Goal: Information Seeking & Learning: Learn about a topic

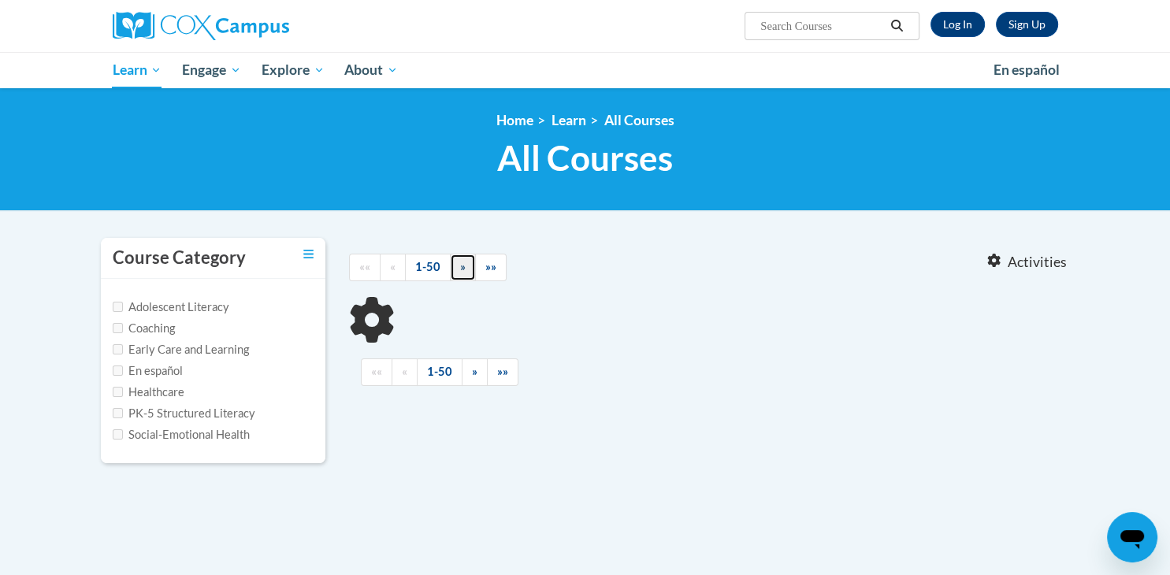
click at [476, 281] on link "»" at bounding box center [463, 268] width 26 height 28
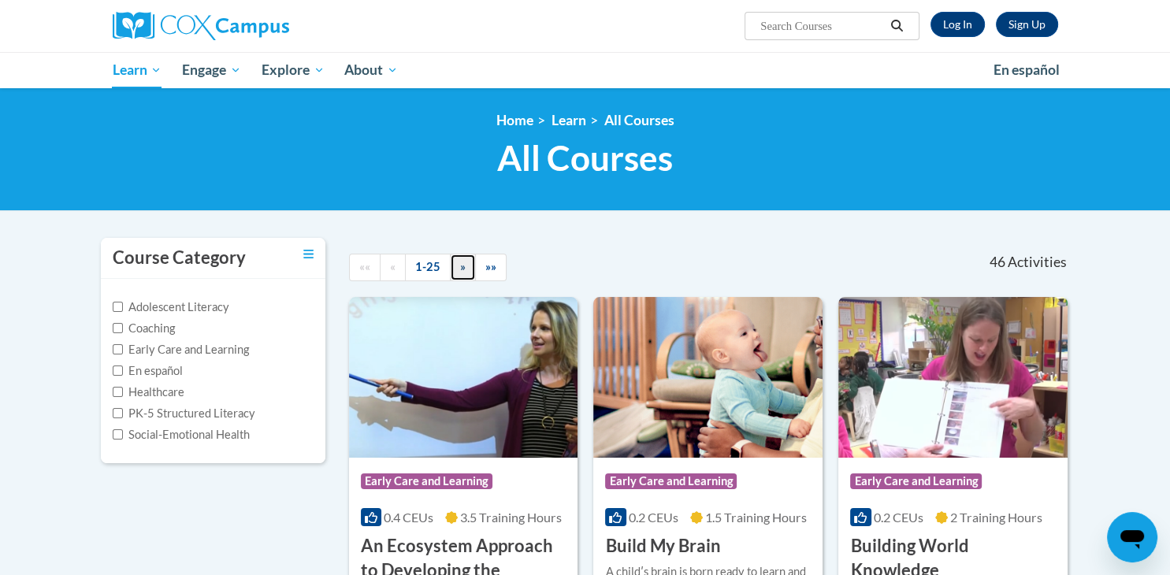
click at [476, 281] on link "»" at bounding box center [463, 268] width 26 height 28
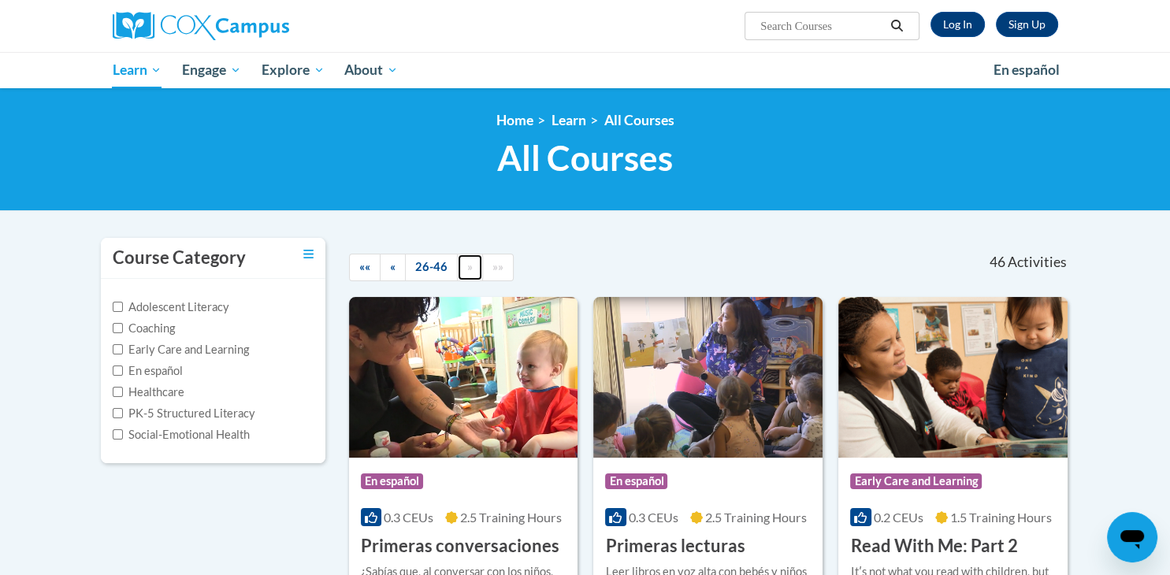
click at [473, 273] on span "»" at bounding box center [470, 266] width 6 height 13
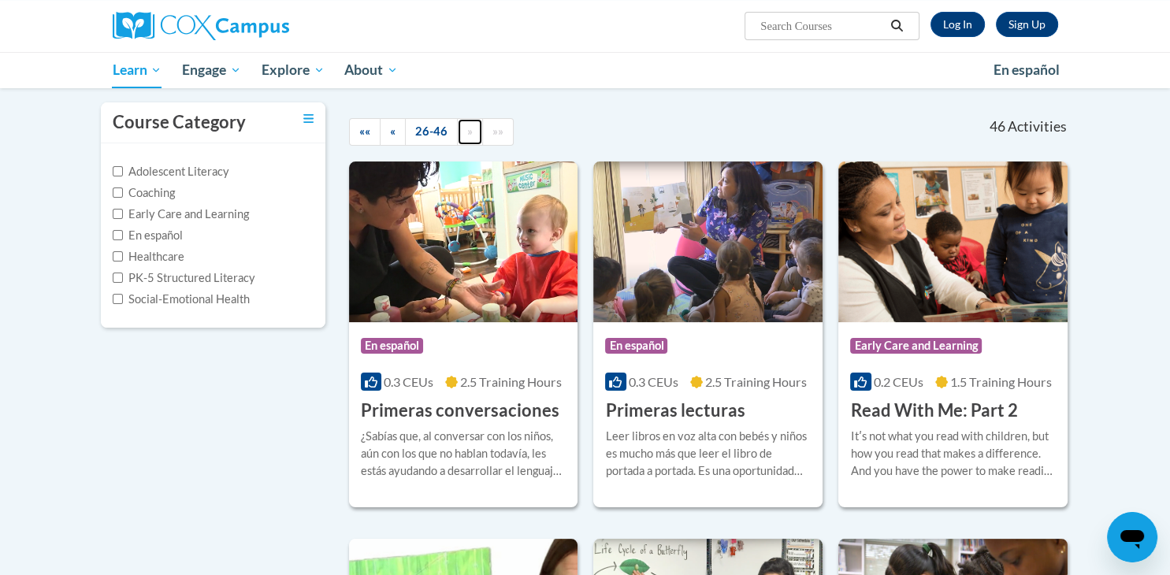
scroll to position [166, 0]
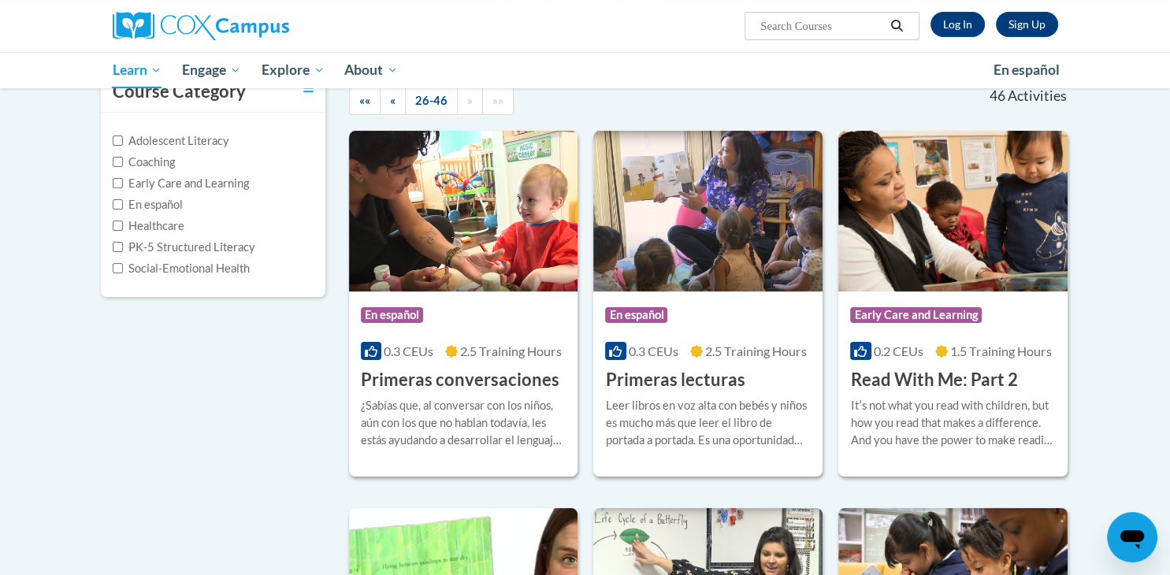
drag, startPoint x: 364, startPoint y: 203, endPoint x: 380, endPoint y: 189, distance: 21.8
click at [483, 115] on link "»" at bounding box center [470, 101] width 26 height 28
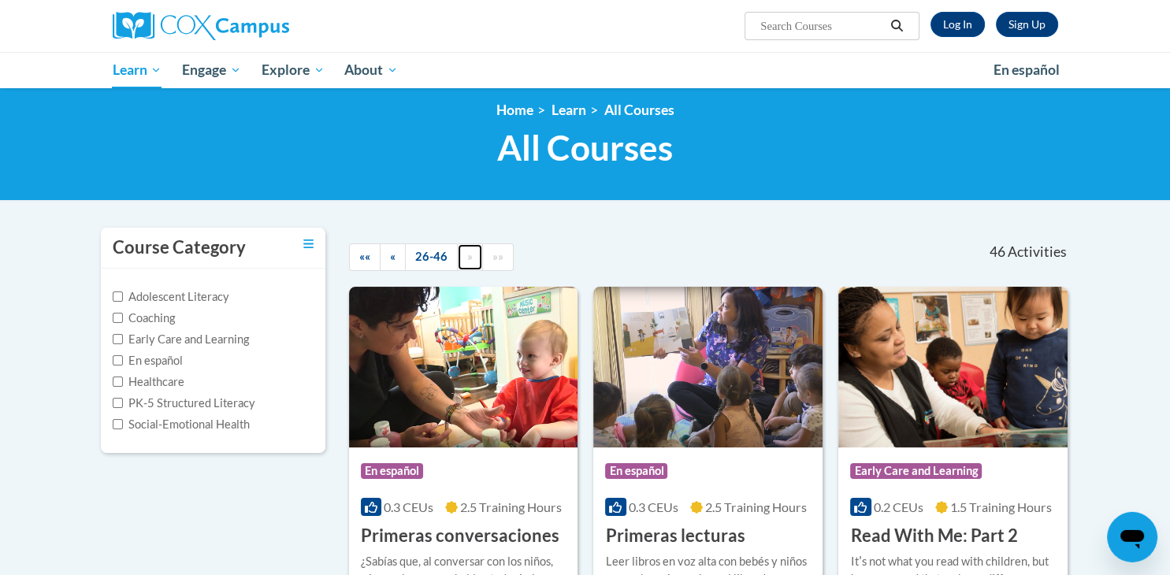
scroll to position [0, 0]
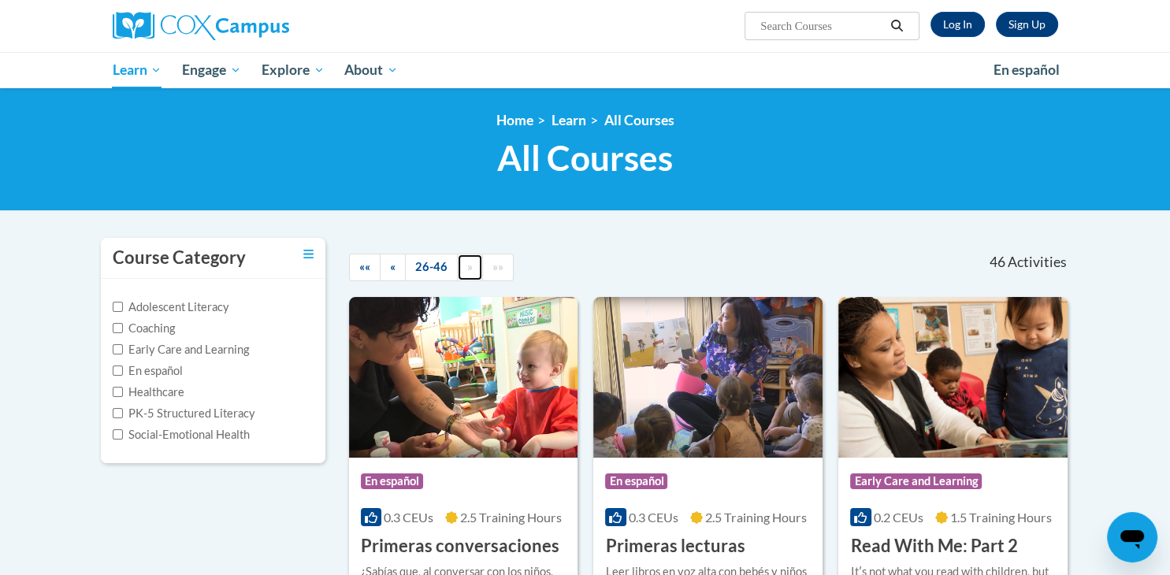
click at [473, 273] on span "»" at bounding box center [470, 266] width 6 height 13
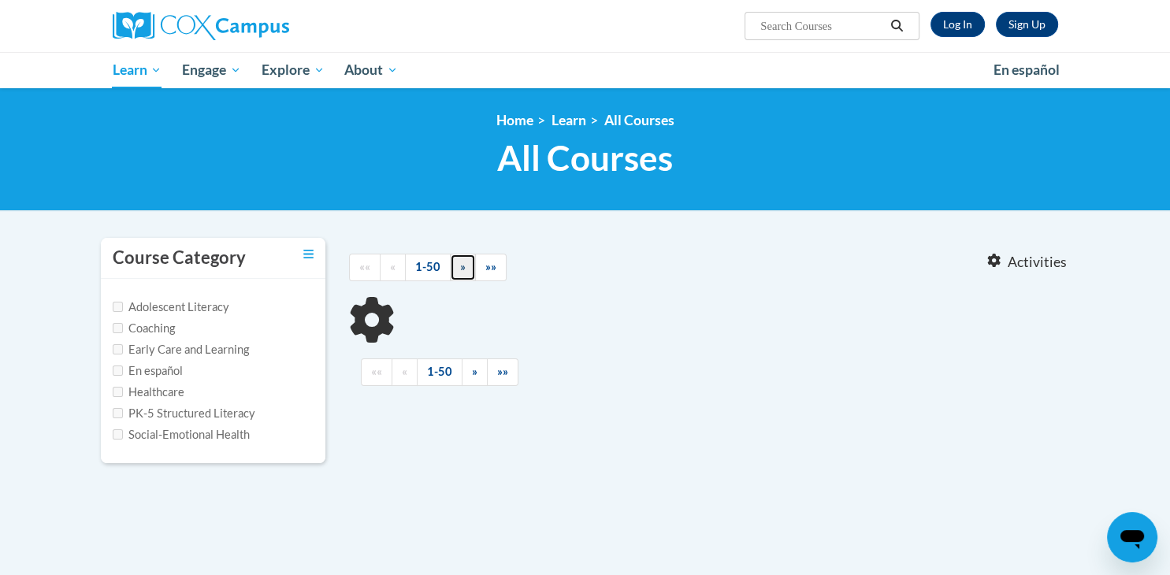
click at [460, 266] on span "»" at bounding box center [463, 266] width 6 height 13
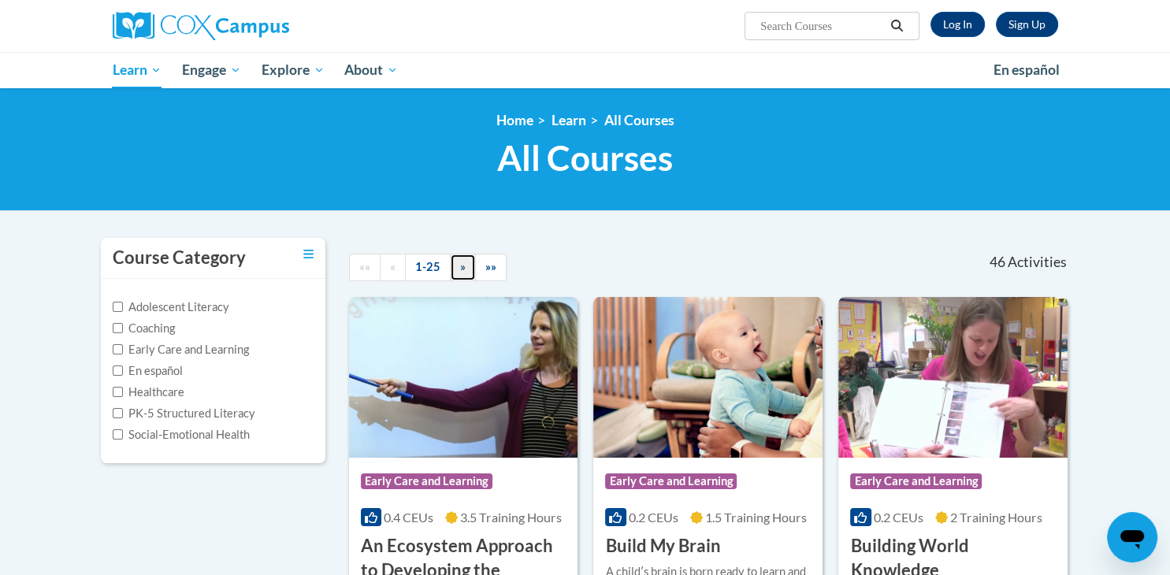
click at [462, 259] on link "»" at bounding box center [463, 268] width 26 height 28
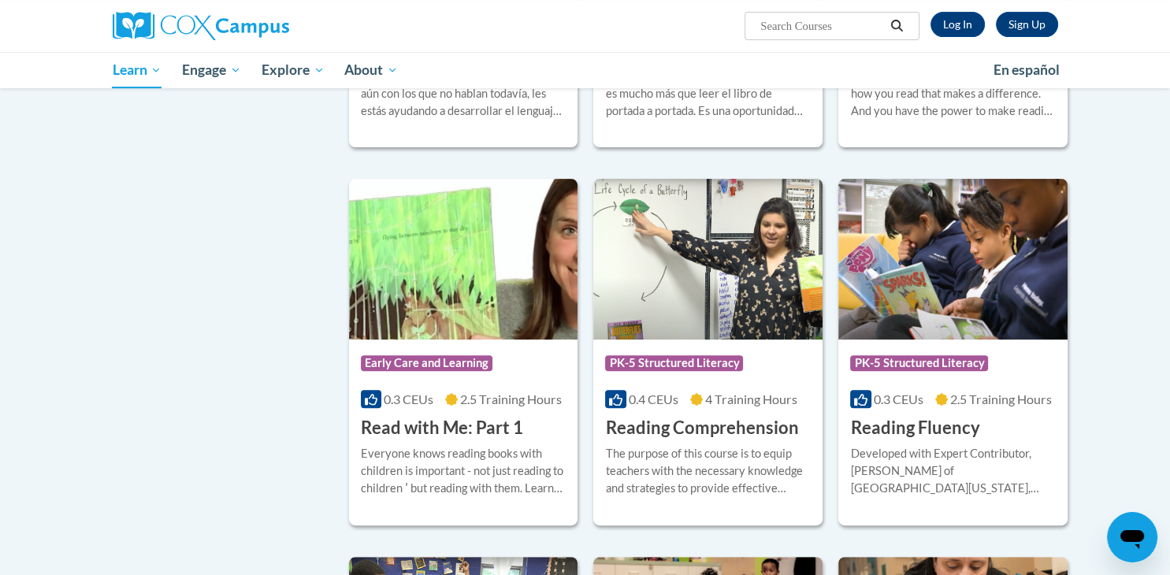
scroll to position [499, 0]
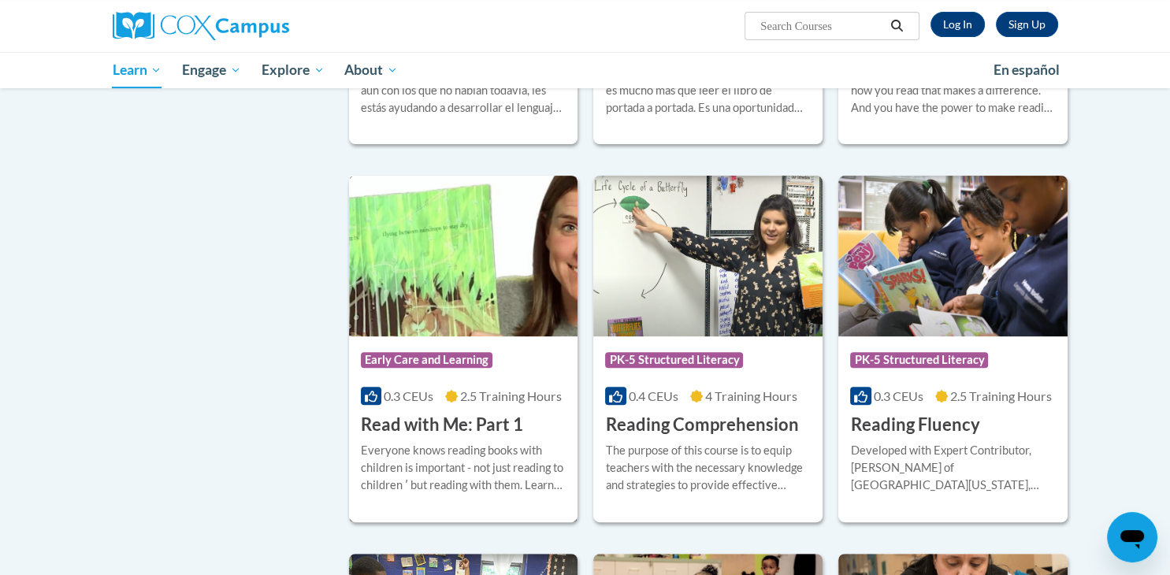
click at [509, 356] on div "Course Category: Early Care and Learning" at bounding box center [464, 361] width 206 height 35
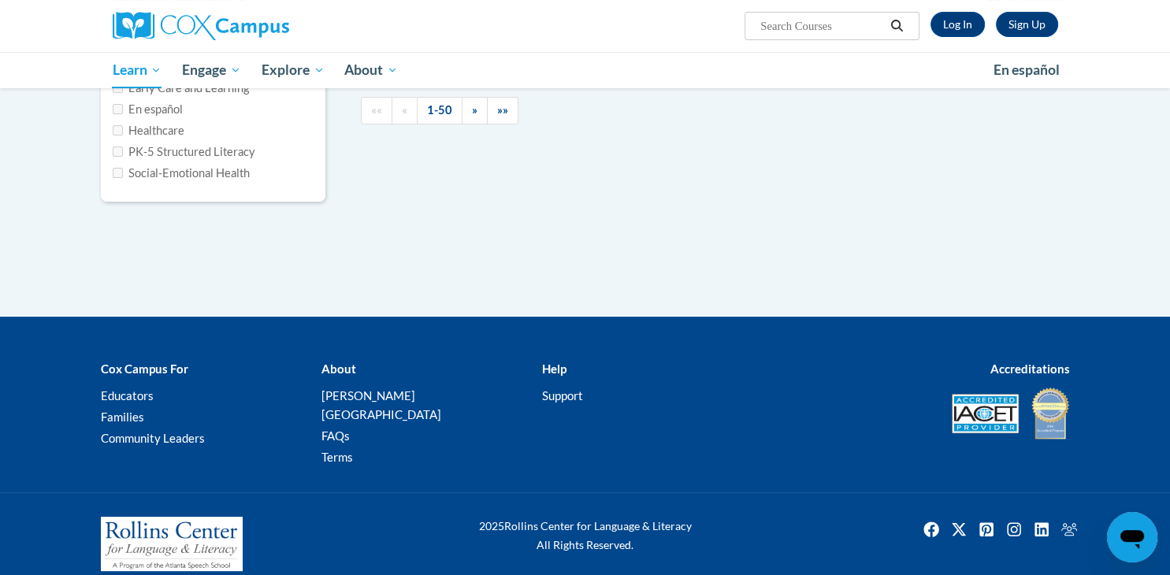
click at [562, 183] on div "Course Category Adolescent Literacy Coaching Early Care and Learning En español…" at bounding box center [585, 99] width 992 height 247
click at [472, 109] on span "»" at bounding box center [475, 109] width 6 height 13
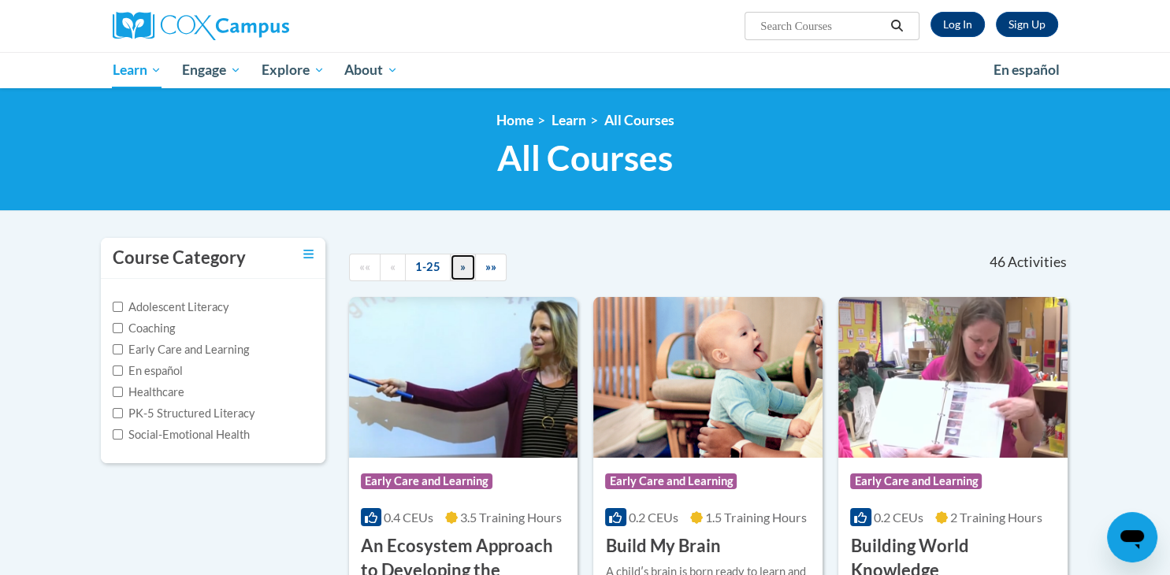
click at [462, 262] on span "»" at bounding box center [463, 266] width 6 height 13
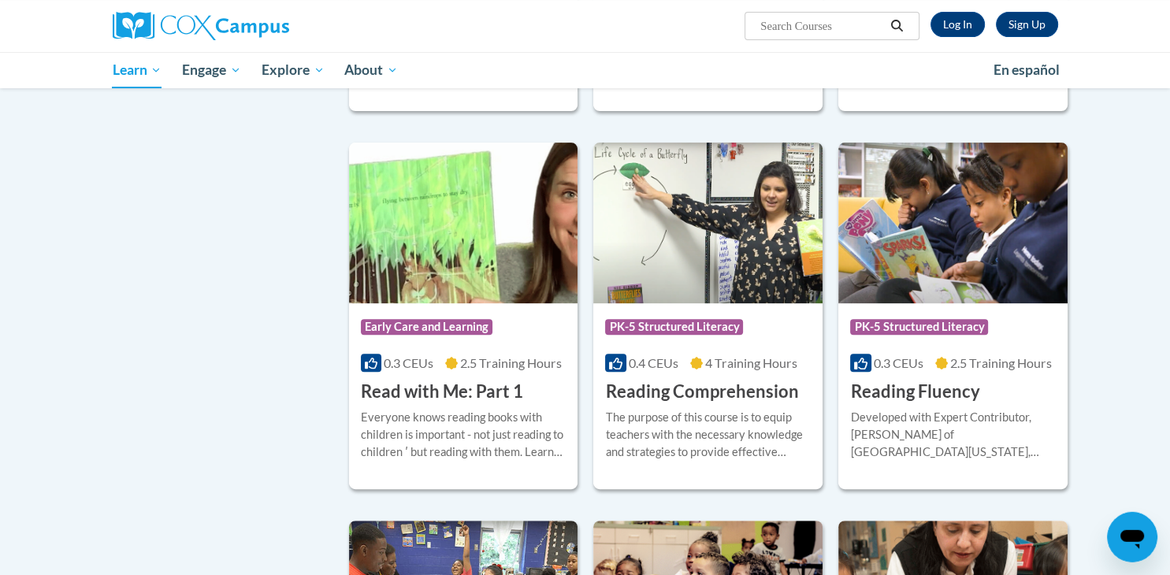
scroll to position [599, 0]
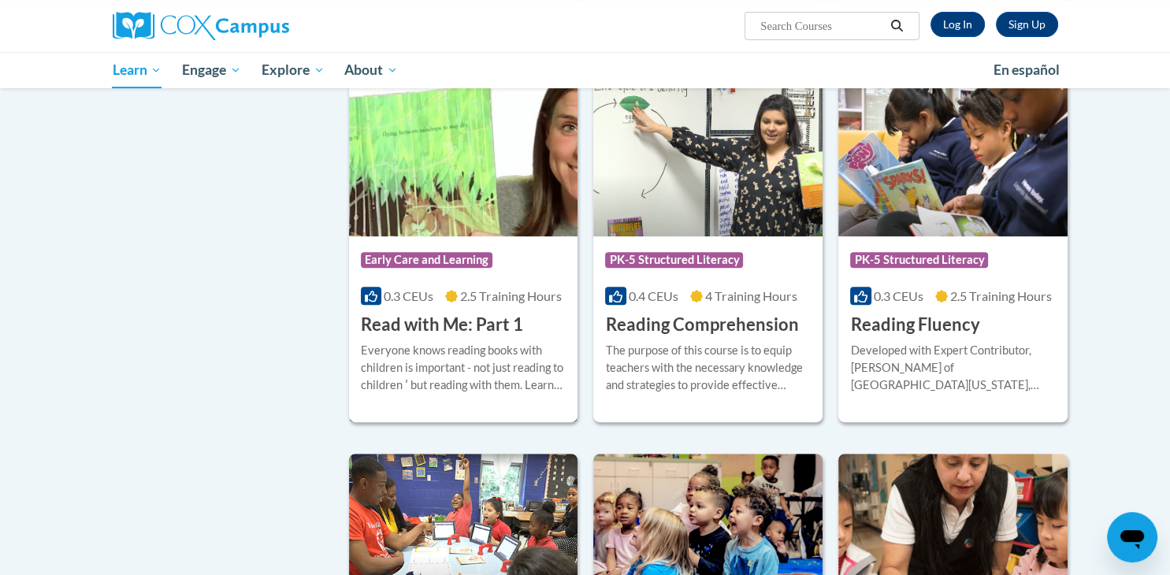
click at [467, 256] on span "Early Care and Learning" at bounding box center [427, 260] width 132 height 16
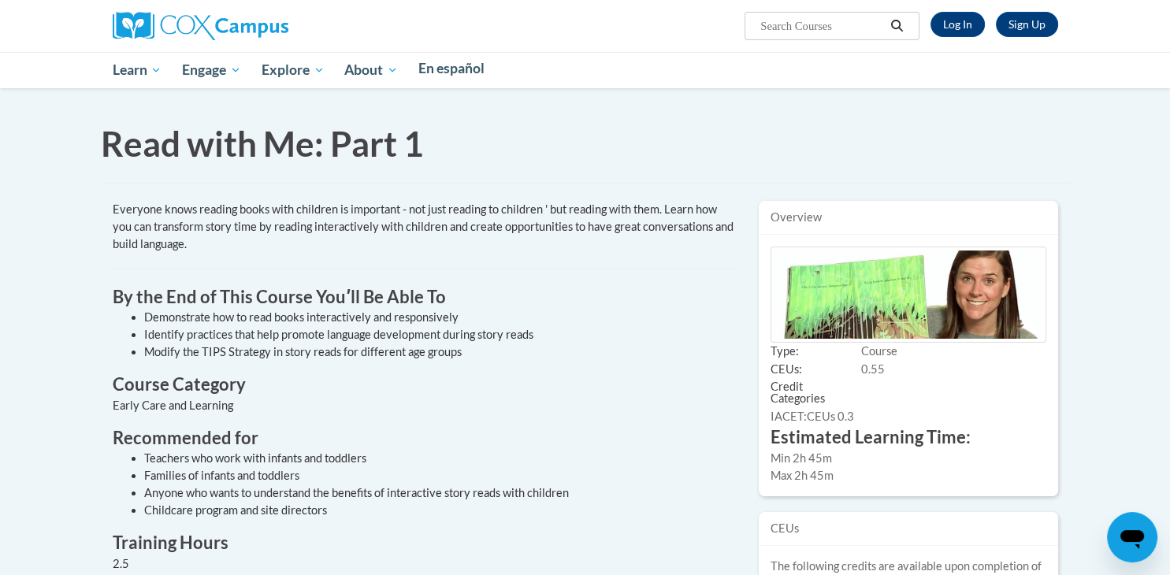
click at [0, 0] on span "My Course Progress" at bounding box center [0, 0] width 0 height 0
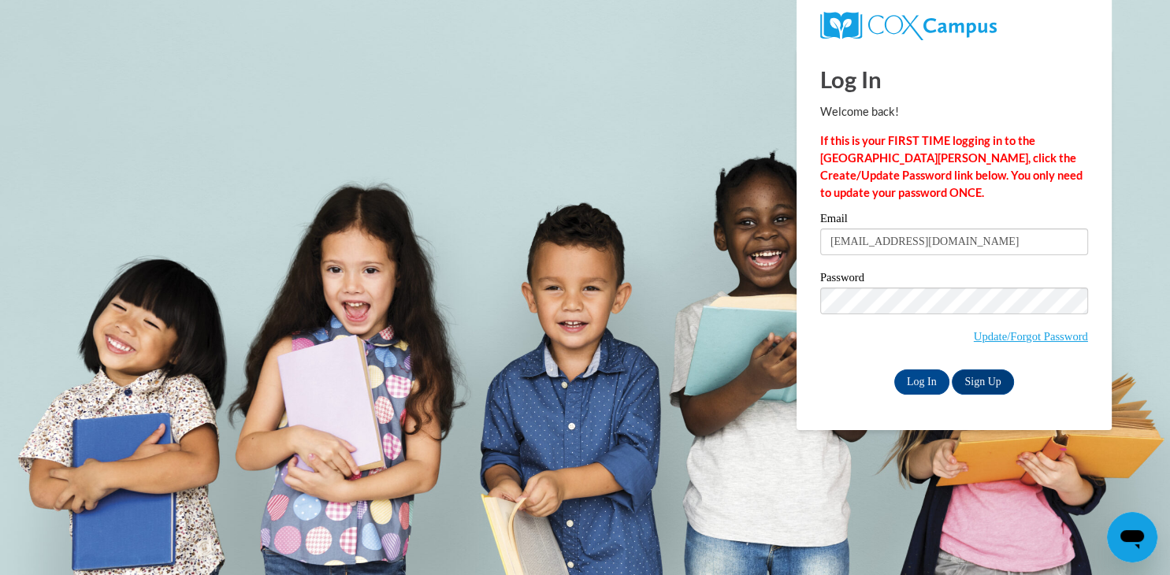
click at [916, 368] on div "Email [EMAIL_ADDRESS][DOMAIN_NAME] Password Update/Forgot Password Log In Sign …" at bounding box center [954, 303] width 268 height 181
click at [918, 376] on input "Log In" at bounding box center [921, 381] width 55 height 25
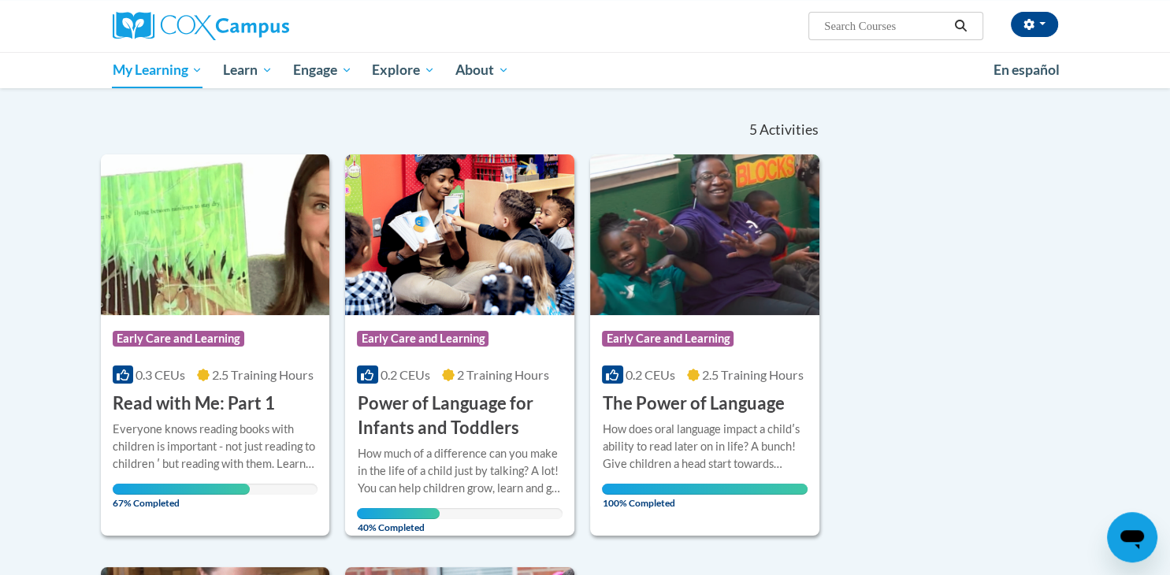
scroll to position [180, 0]
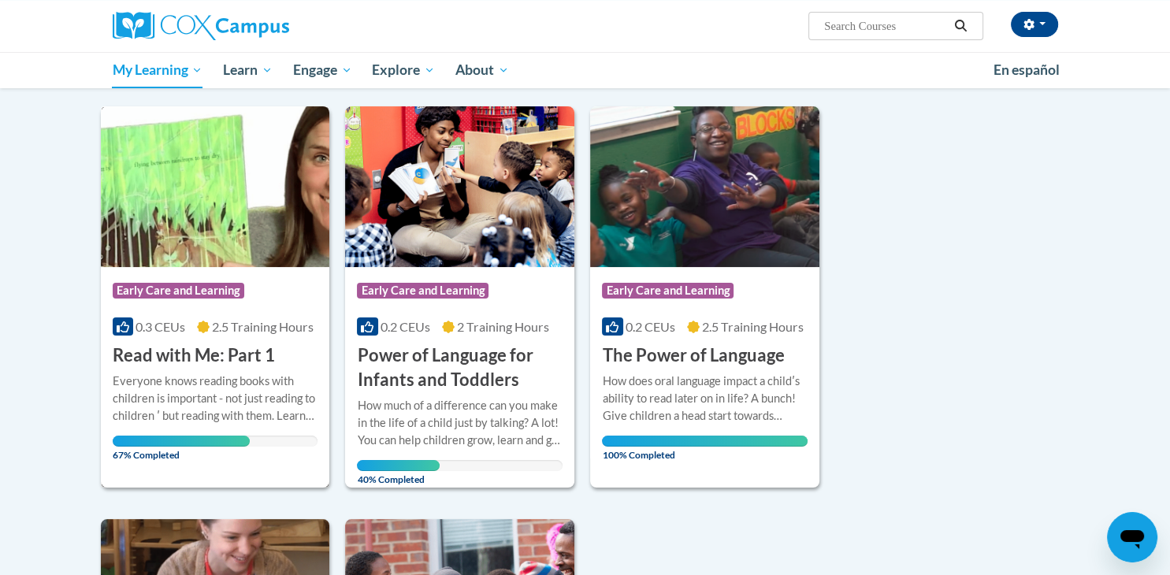
click at [219, 326] on span "2.5 Training Hours" at bounding box center [263, 326] width 102 height 15
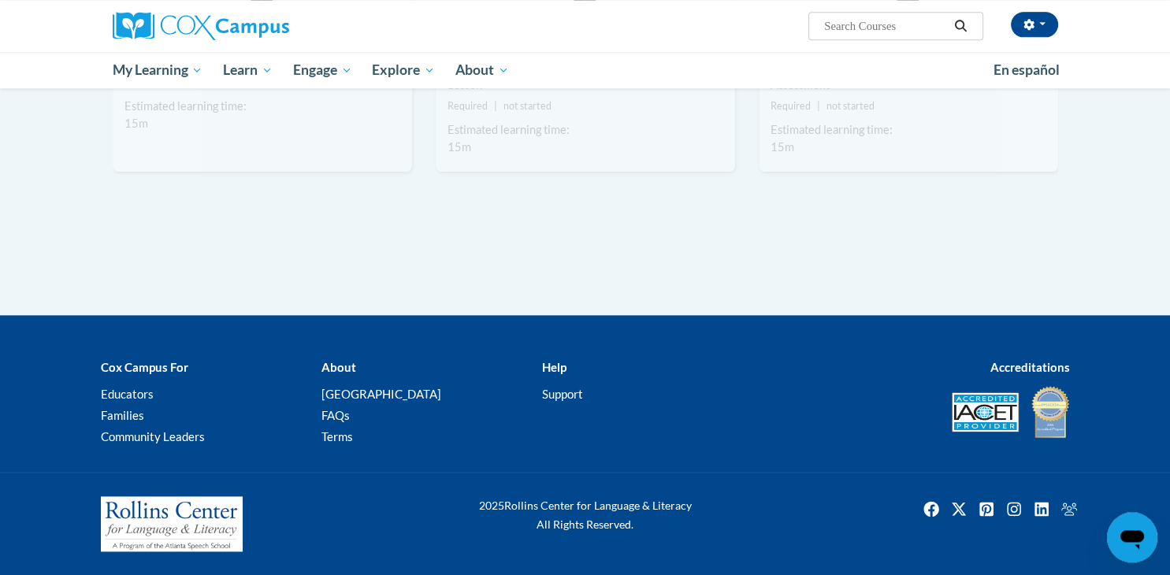
scroll to position [1830, 0]
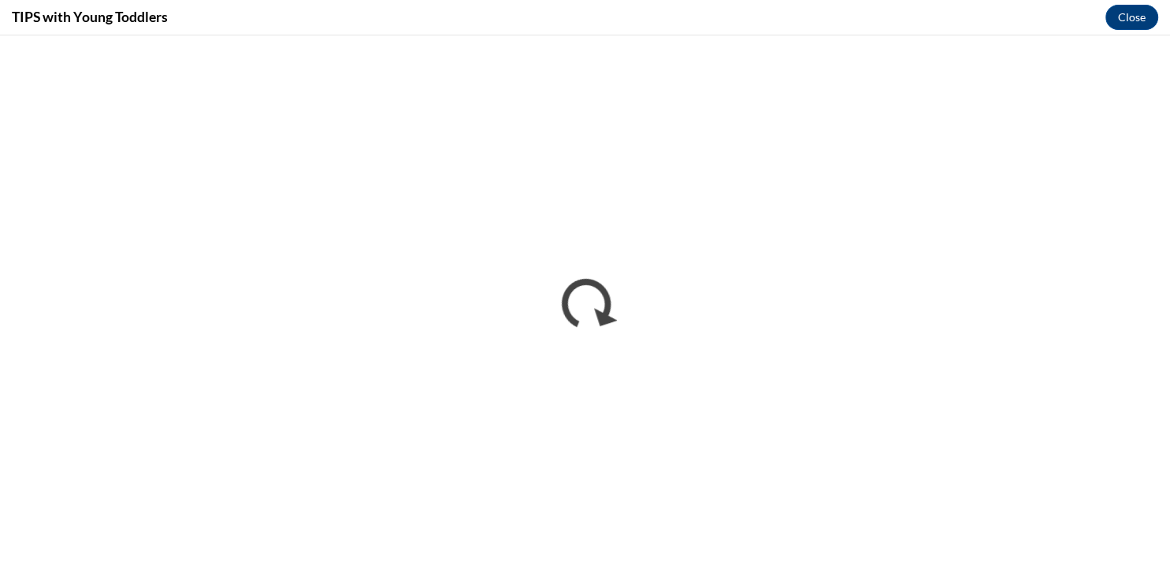
scroll to position [0, 0]
click at [1130, 14] on button "Close" at bounding box center [1131, 17] width 53 height 25
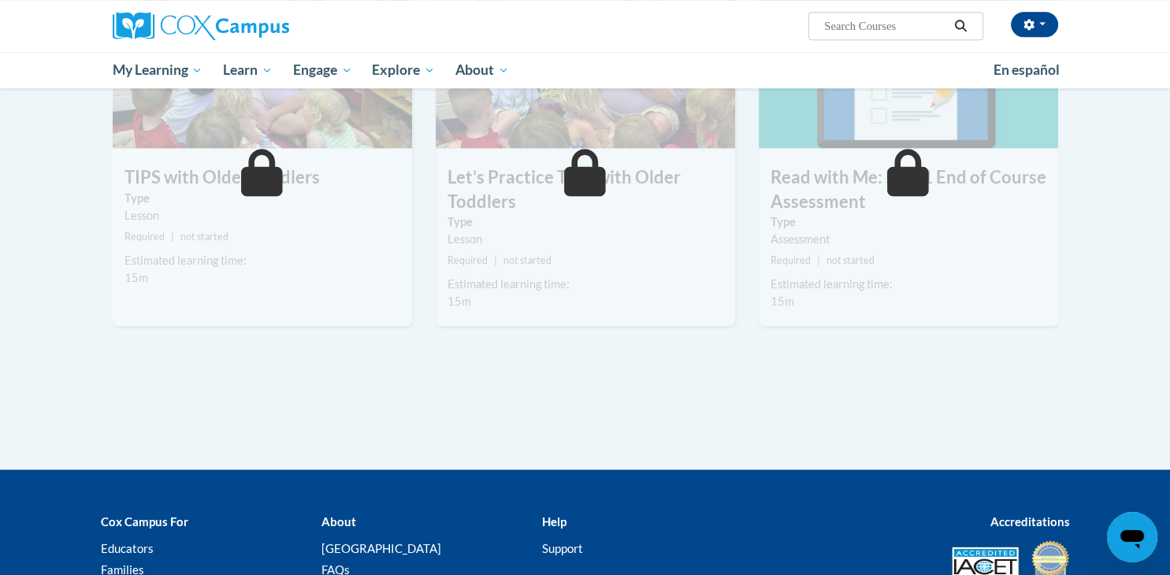
scroll to position [1689, 0]
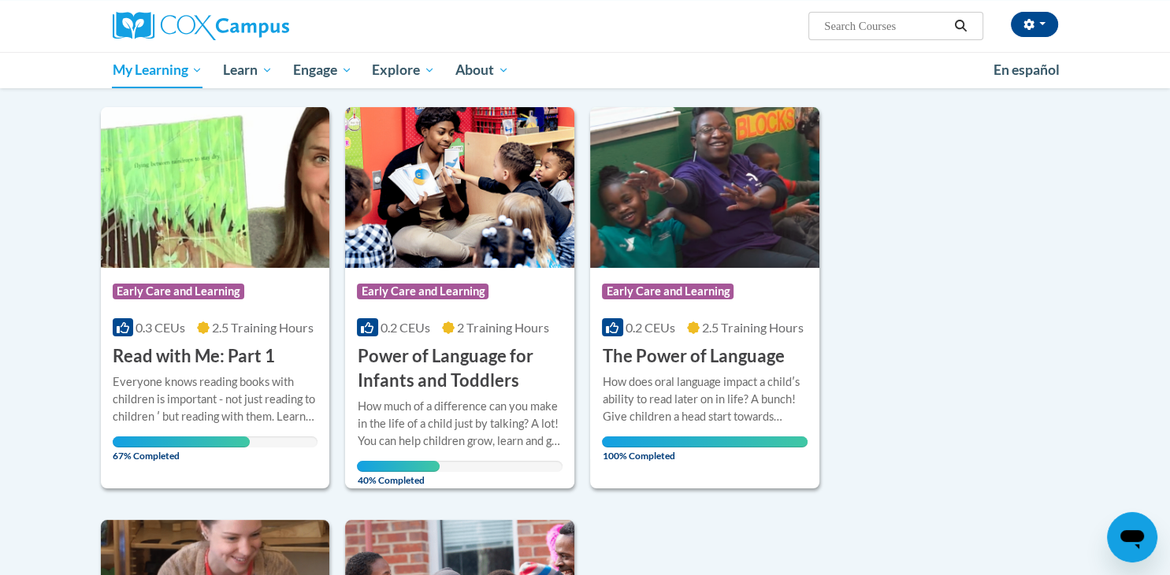
scroll to position [135, 0]
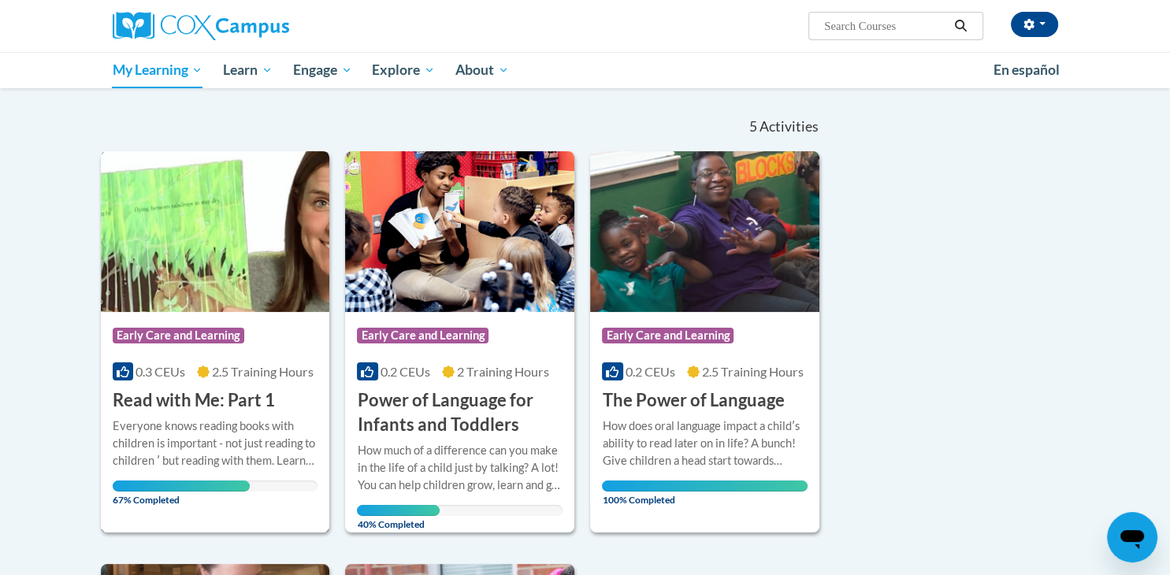
click at [190, 325] on div "Course Category: Early Care and Learning" at bounding box center [216, 337] width 206 height 35
